Goal: Browse casually

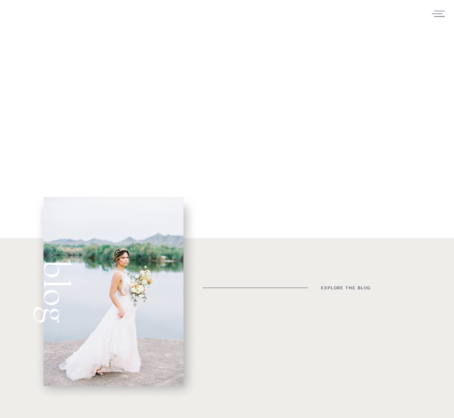
scroll to position [263, 0]
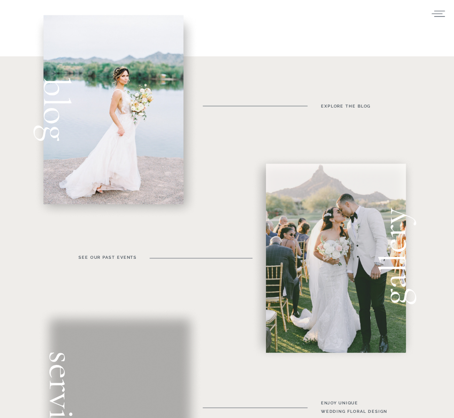
click at [335, 217] on div at bounding box center [336, 258] width 140 height 189
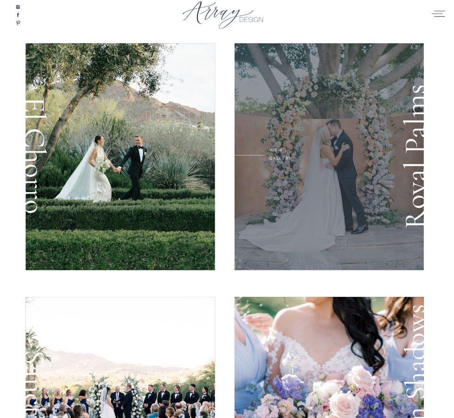
click at [322, 145] on div at bounding box center [329, 157] width 189 height 227
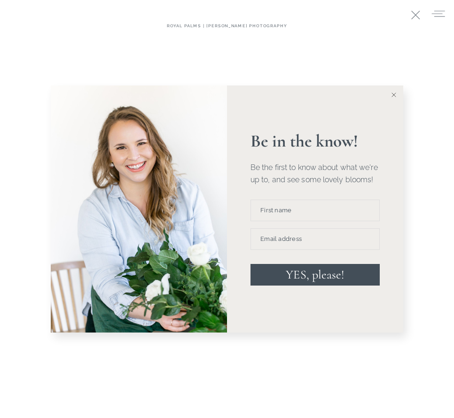
scroll to position [1545, 0]
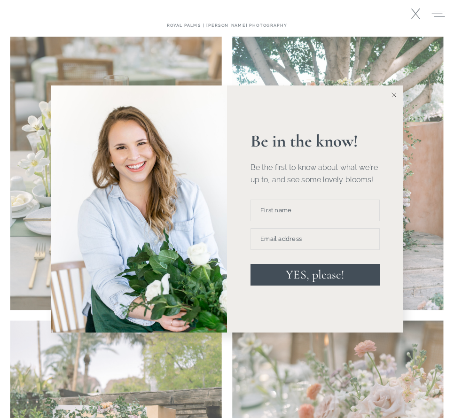
click at [395, 96] on line at bounding box center [394, 95] width 4 height 4
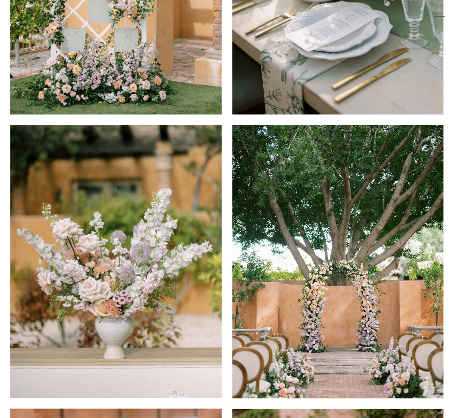
scroll to position [2069, 0]
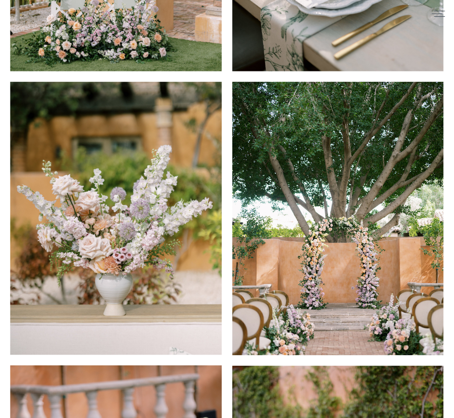
click at [295, 154] on img at bounding box center [338, 219] width 212 height 274
